Goal: Check status: Check status

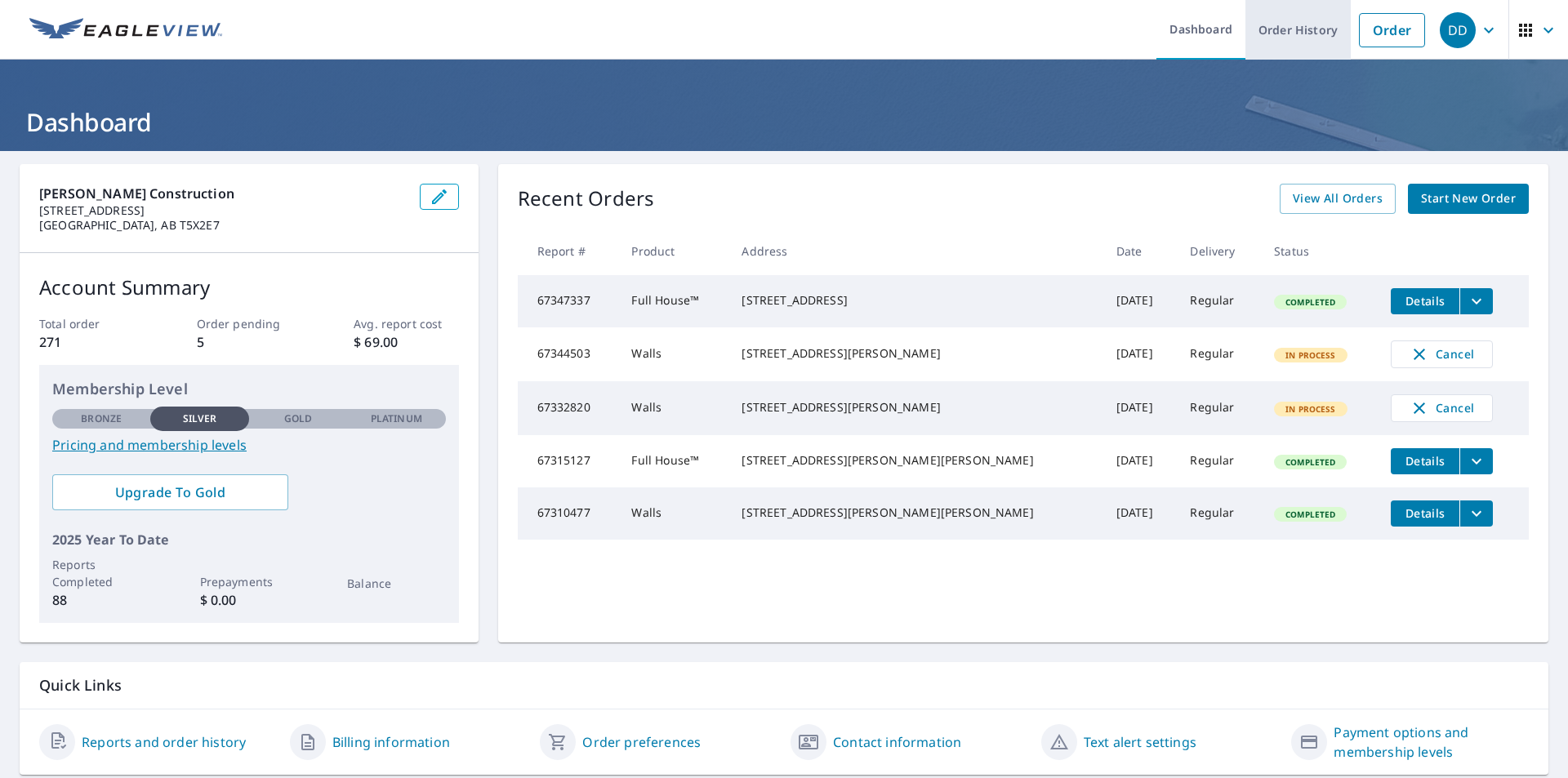
click at [1288, 40] on link "Order History" at bounding box center [1297, 29] width 105 height 59
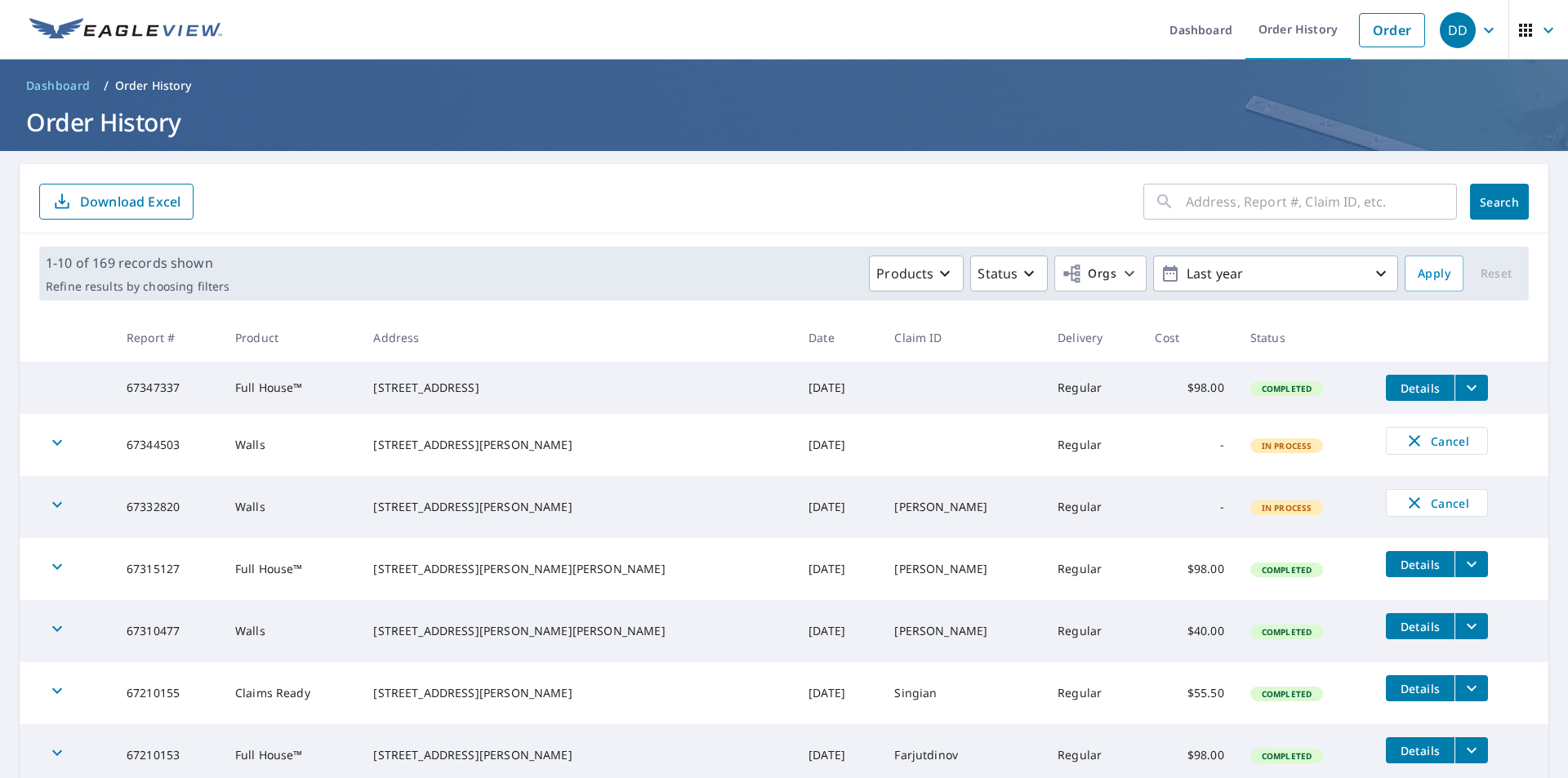
click at [1214, 206] on input "text" at bounding box center [1321, 202] width 271 height 46
type input "[STREET_ADDRESS]"
click button "Search" at bounding box center [1499, 201] width 58 height 36
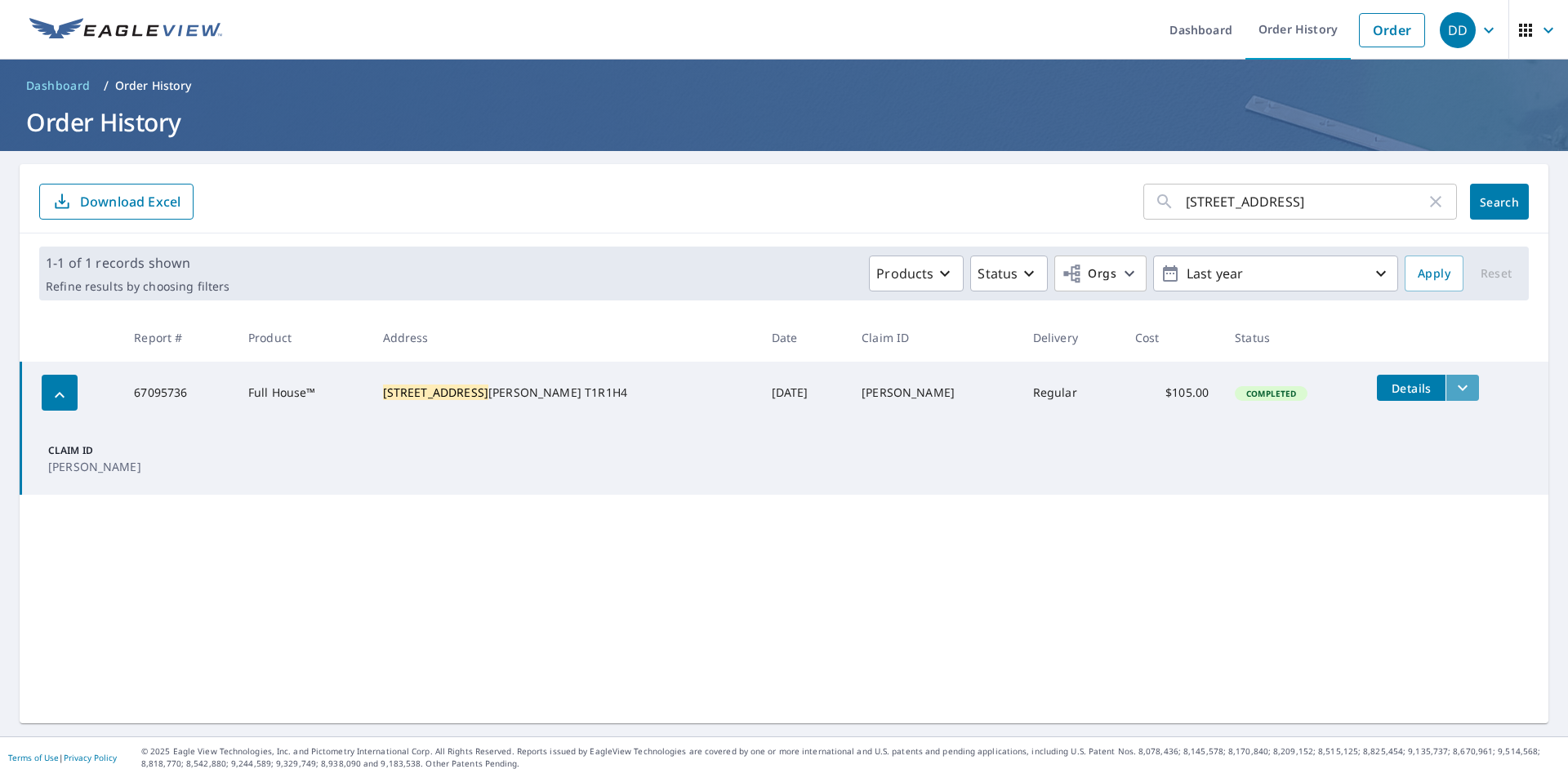
click at [1453, 387] on icon "filesDropdownBtn-67095736" at bounding box center [1462, 387] width 19 height 19
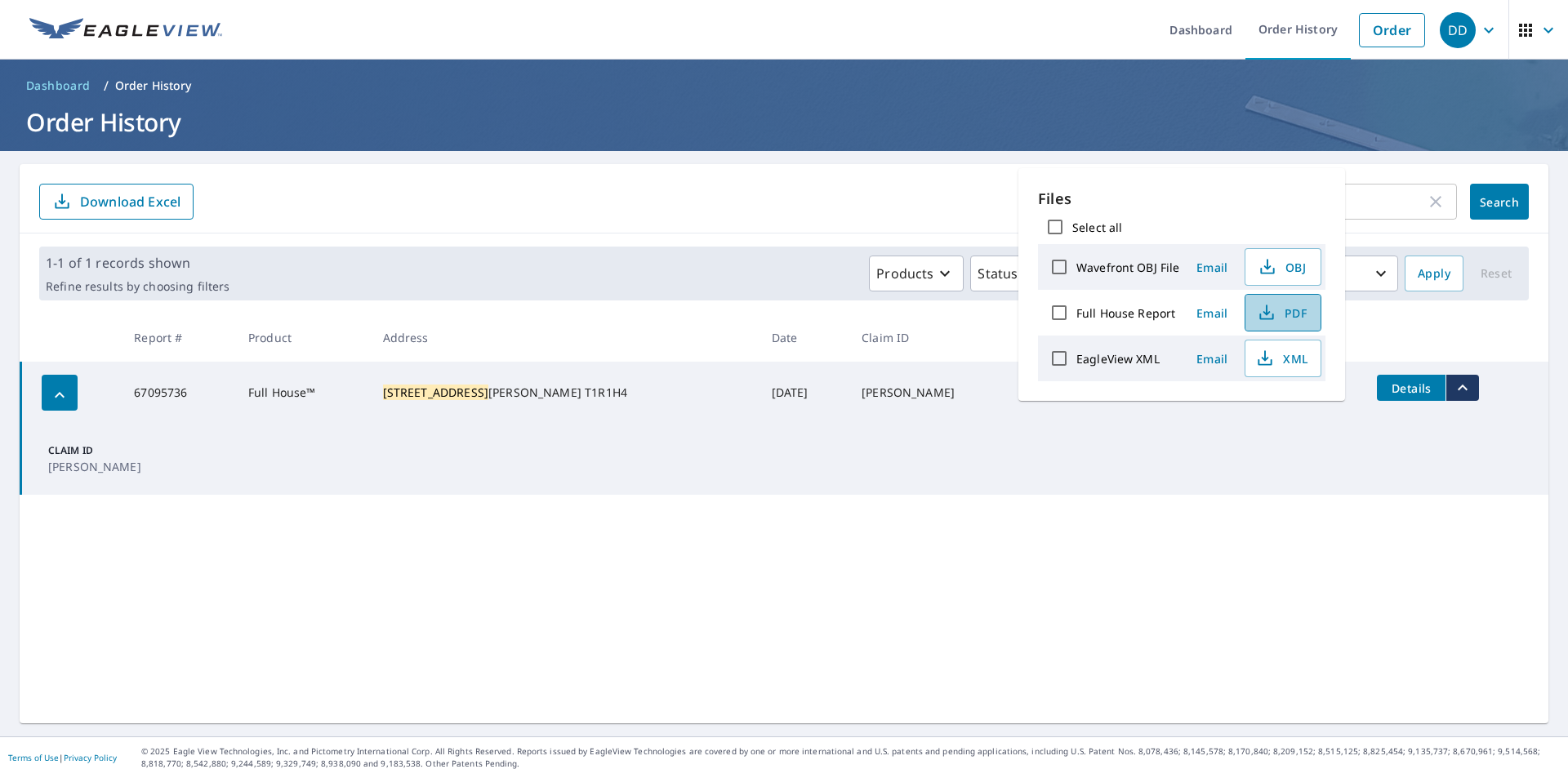
click at [1271, 320] on icon "button" at bounding box center [1266, 312] width 19 height 19
drag, startPoint x: 895, startPoint y: 174, endPoint x: 897, endPoint y: 165, distance: 9.2
click at [894, 175] on div "21 pleasant park green ​ Search Download Excel" at bounding box center [784, 199] width 1529 height 69
